Goal: Transaction & Acquisition: Purchase product/service

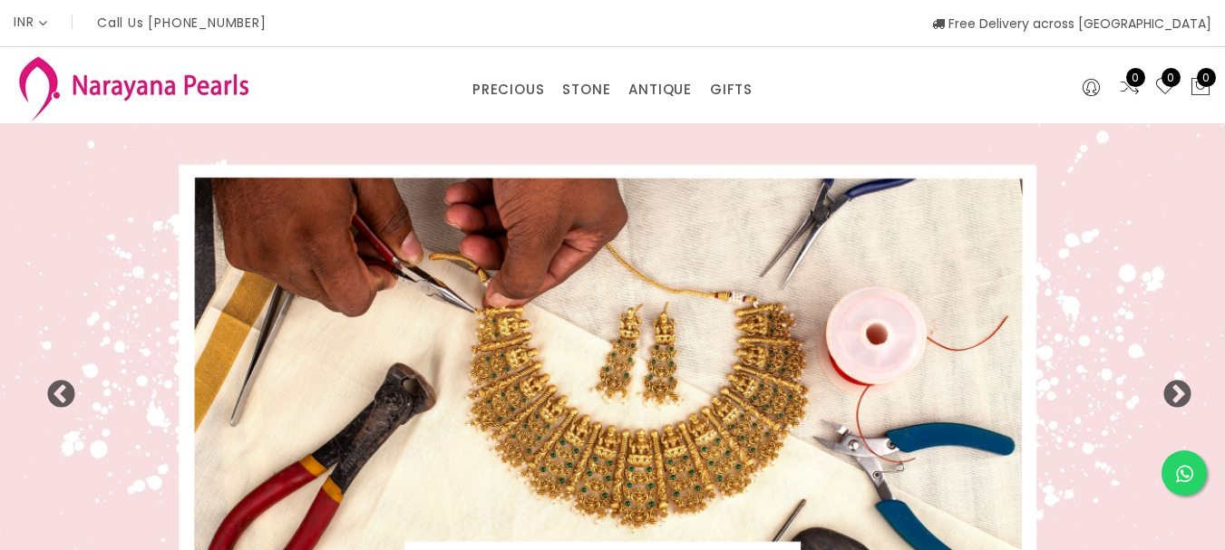
select select "INR"
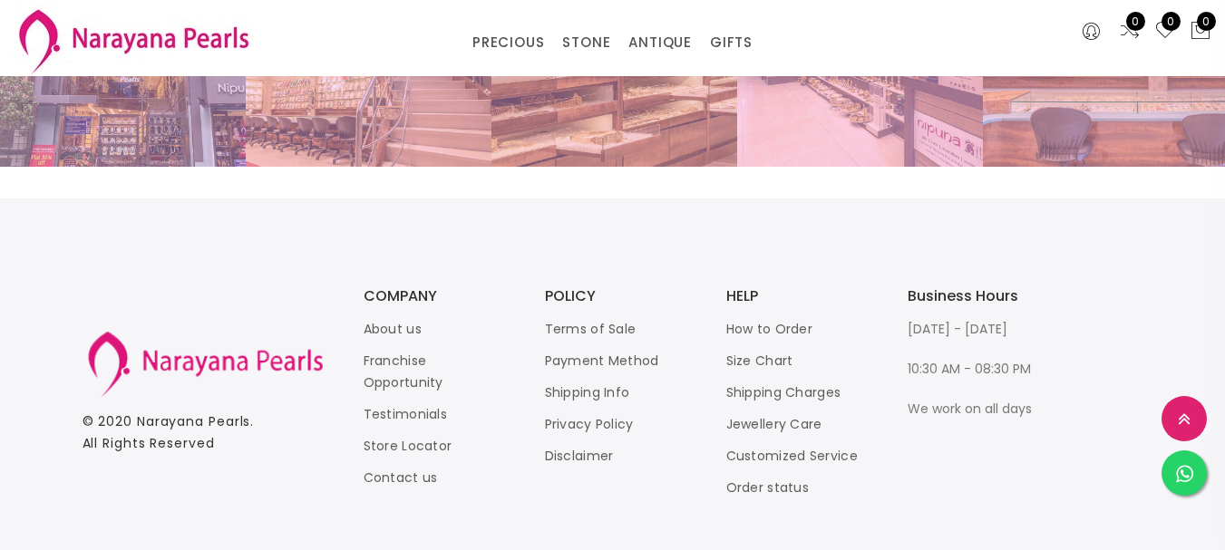
scroll to position [3953, 0]
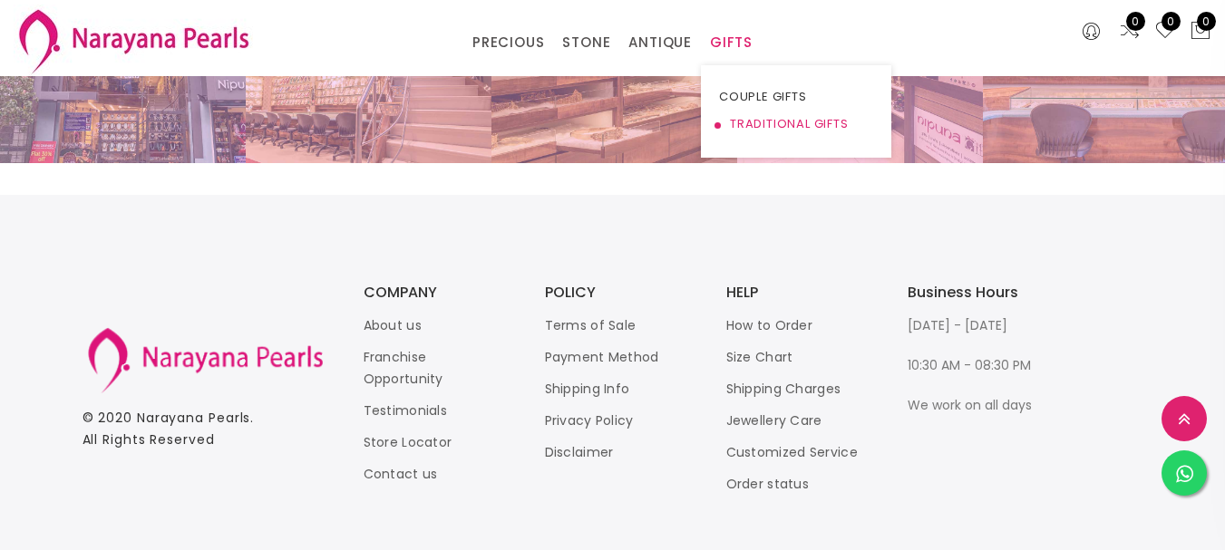
click at [774, 131] on link "TRADITIONAL GIFTS" at bounding box center [796, 124] width 154 height 27
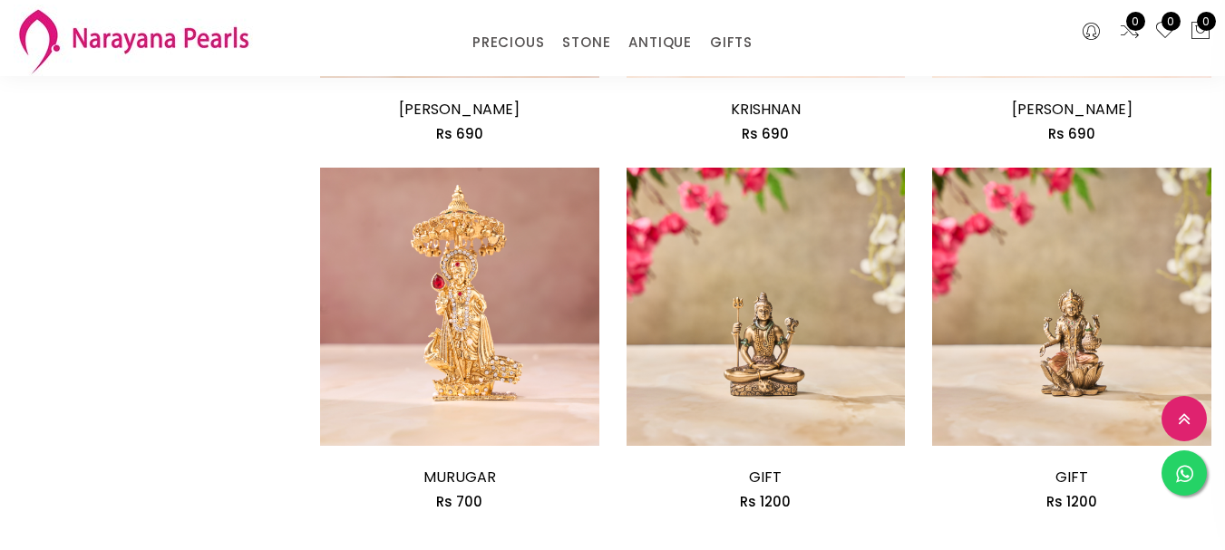
scroll to position [2266, 0]
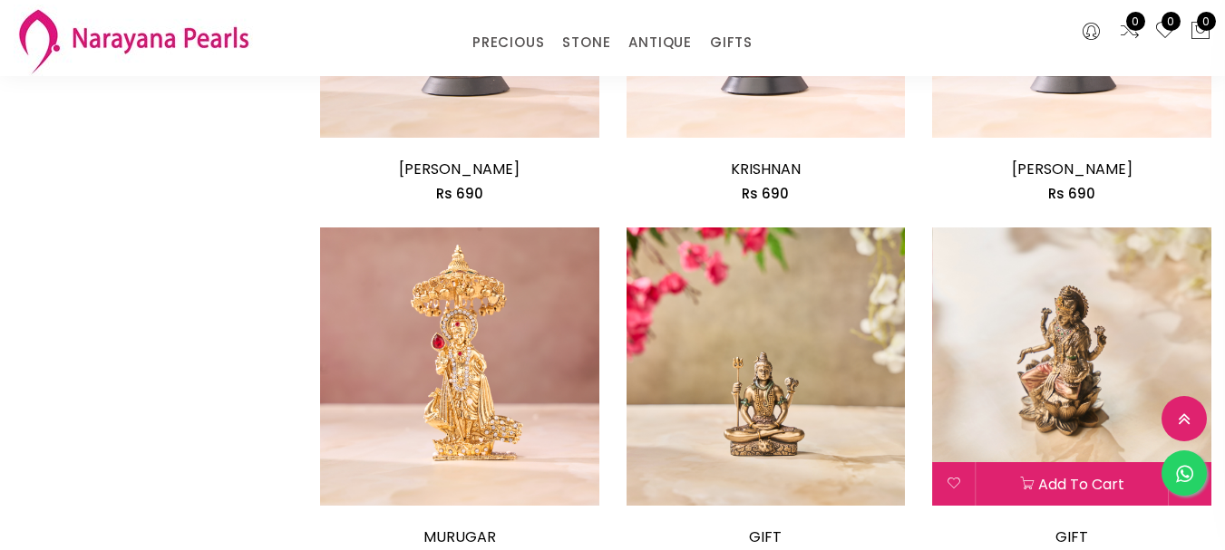
click at [1047, 228] on img at bounding box center [1071, 367] width 279 height 279
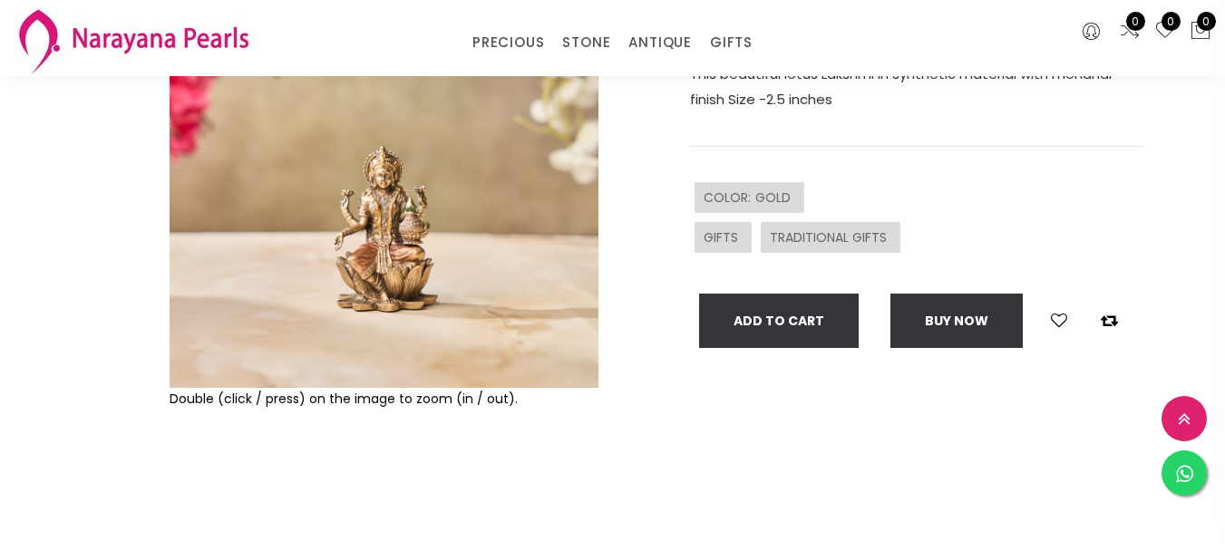
scroll to position [272, 0]
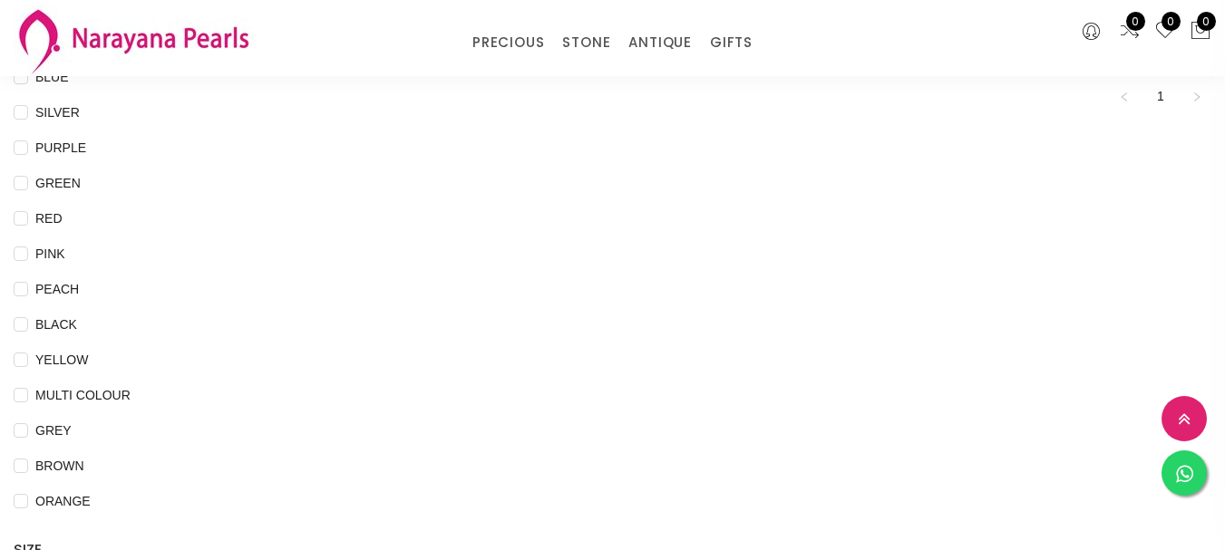
scroll to position [943, 0]
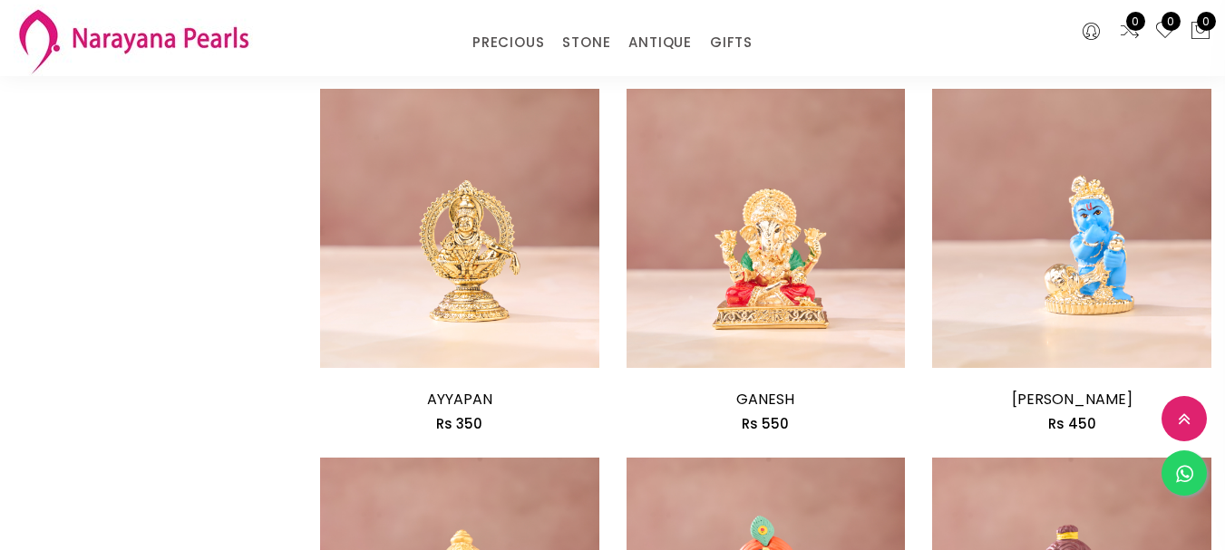
scroll to position [1668, 0]
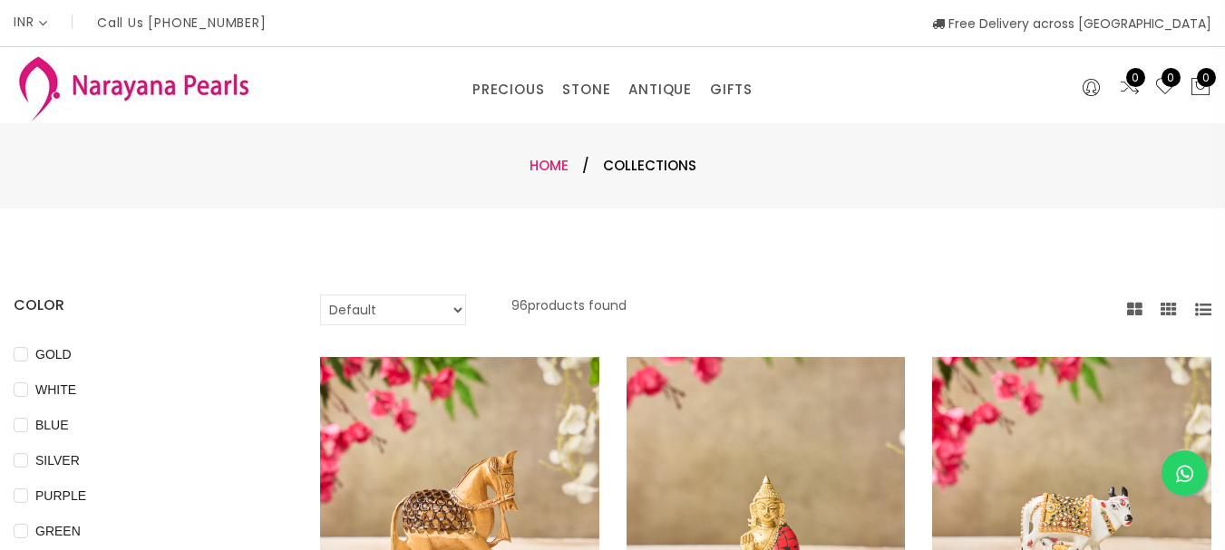
click at [568, 164] on link "Home" at bounding box center [548, 165] width 39 height 19
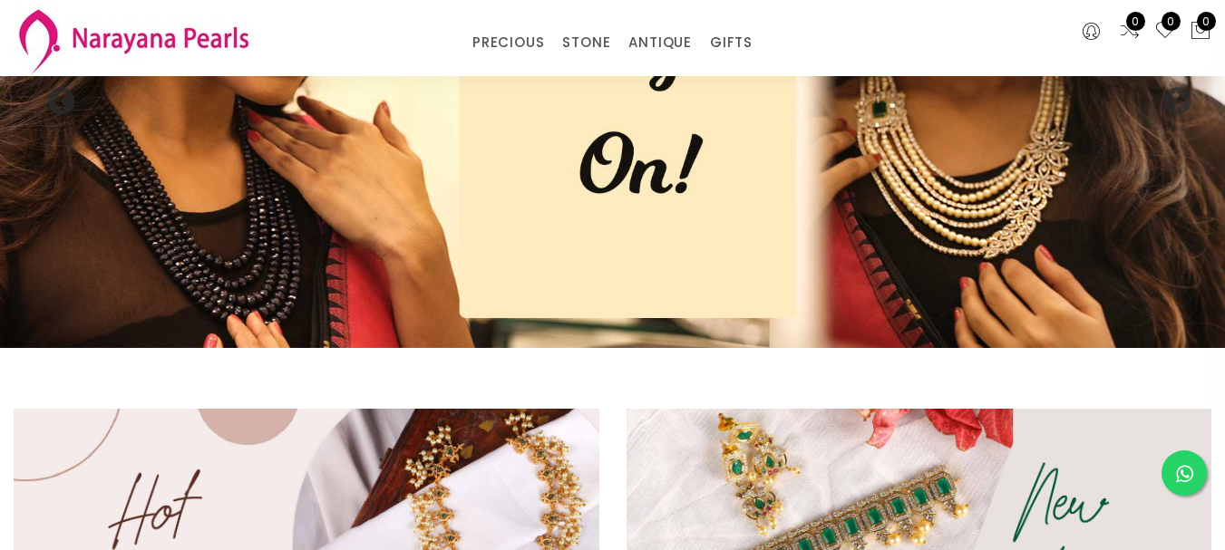
scroll to position [363, 0]
